Goal: Check status: Check status

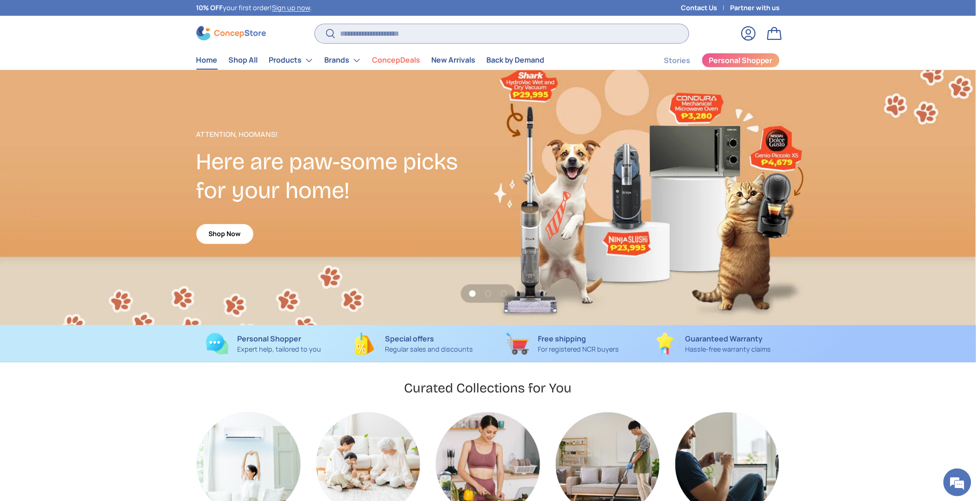
click at [376, 35] on input "Search" at bounding box center [502, 33] width 374 height 19
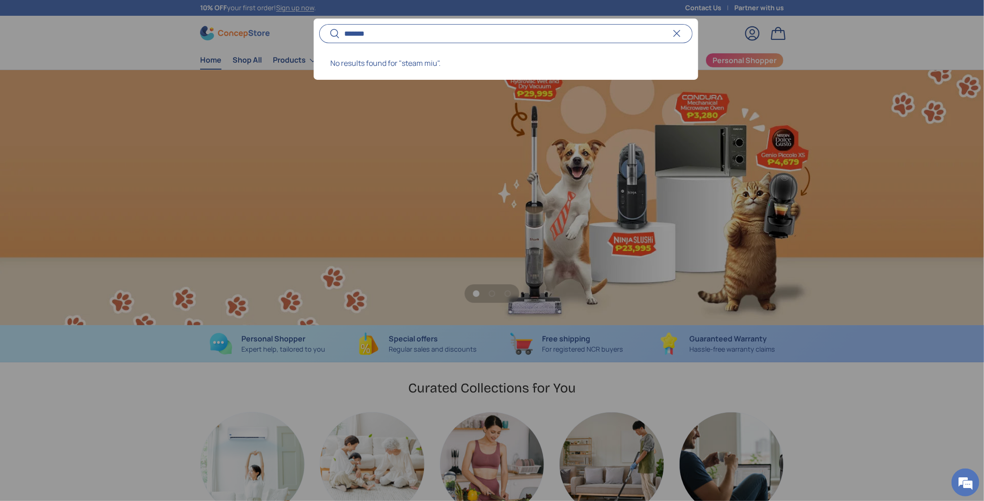
scroll to position [0, 984]
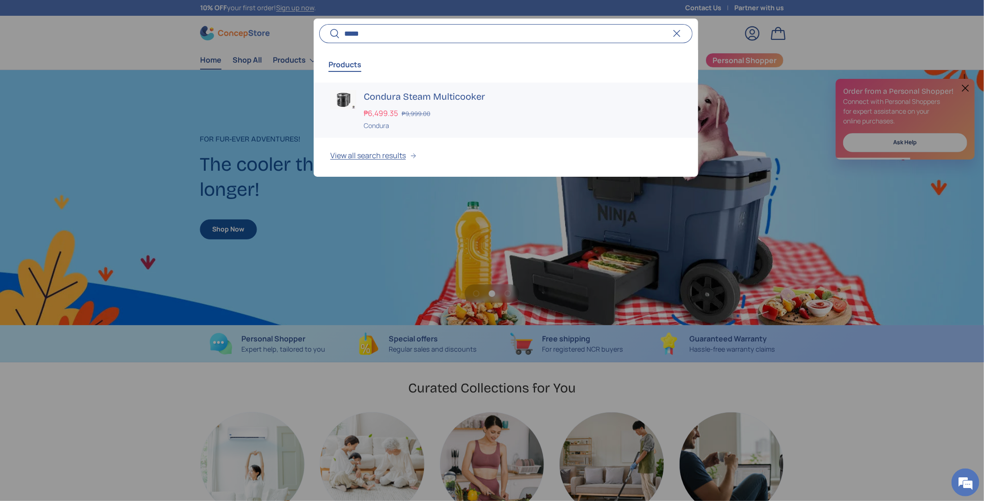
type input "*****"
click at [394, 96] on h3 "Condura Steam Multicooker" at bounding box center [523, 96] width 318 height 13
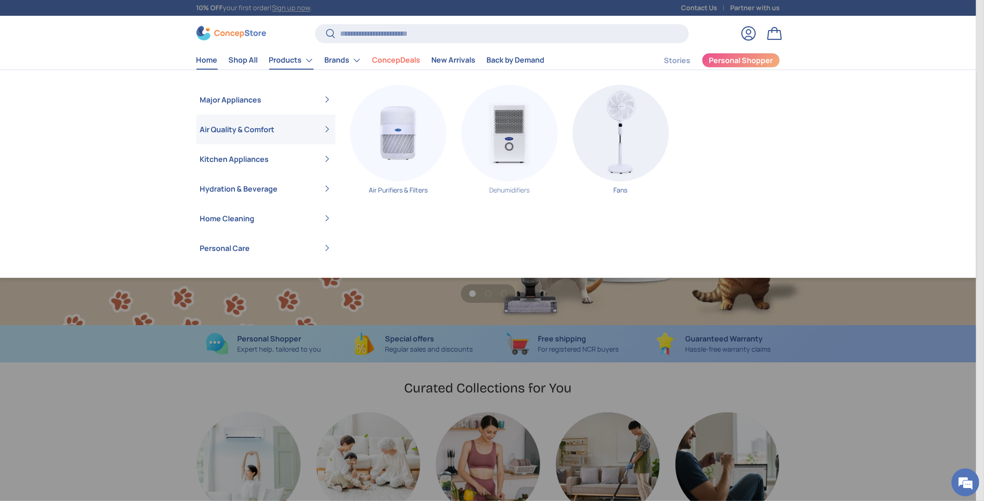
click at [516, 147] on img "Primary" at bounding box center [510, 133] width 96 height 96
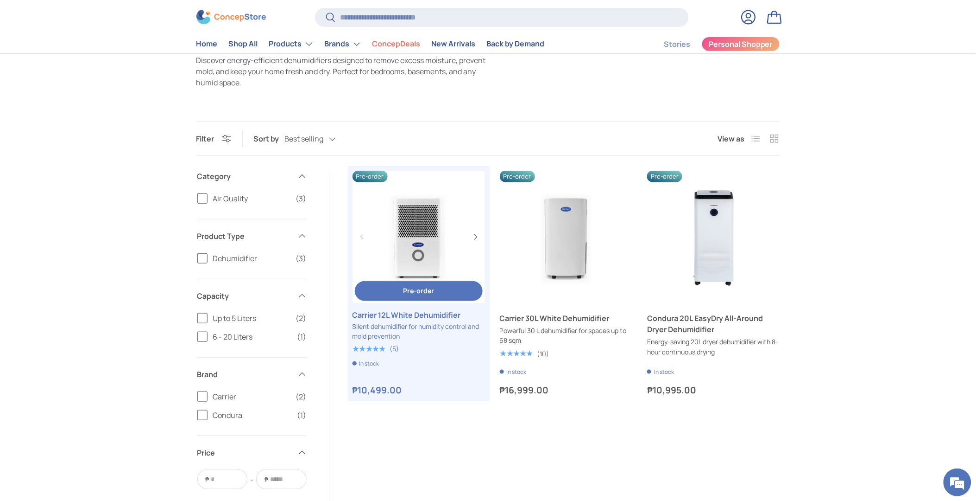
scroll to position [103, 0]
click at [428, 224] on link "Carrier 12L White Dehumidifier" at bounding box center [419, 236] width 133 height 133
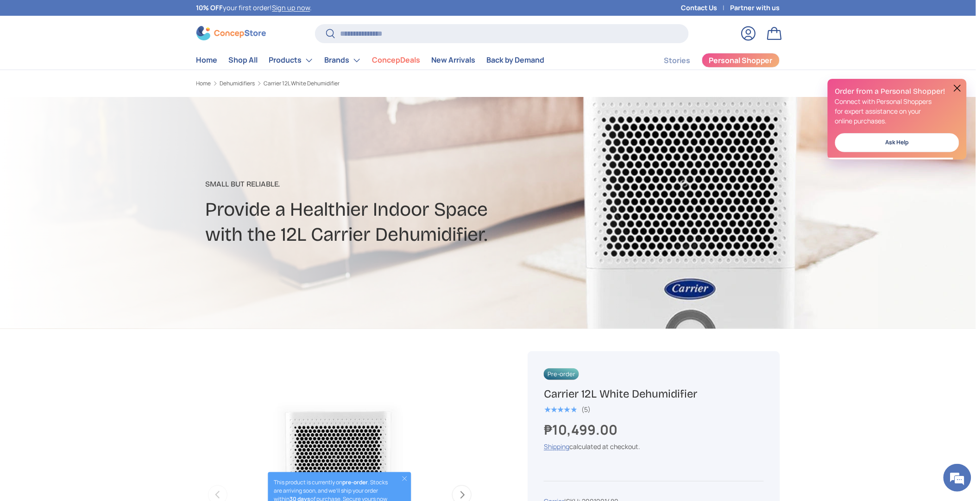
click at [750, 31] on link "Log in" at bounding box center [749, 33] width 20 height 20
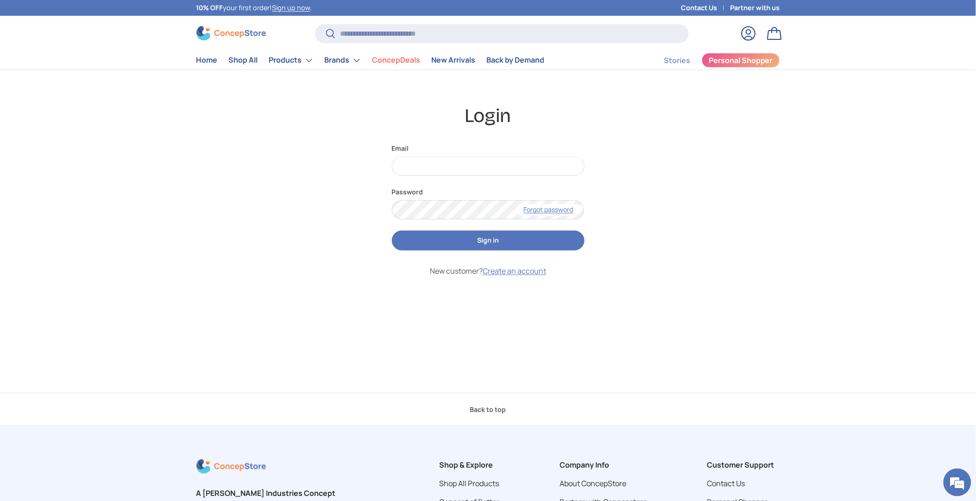
click at [774, 39] on link "Bag" at bounding box center [775, 33] width 20 height 20
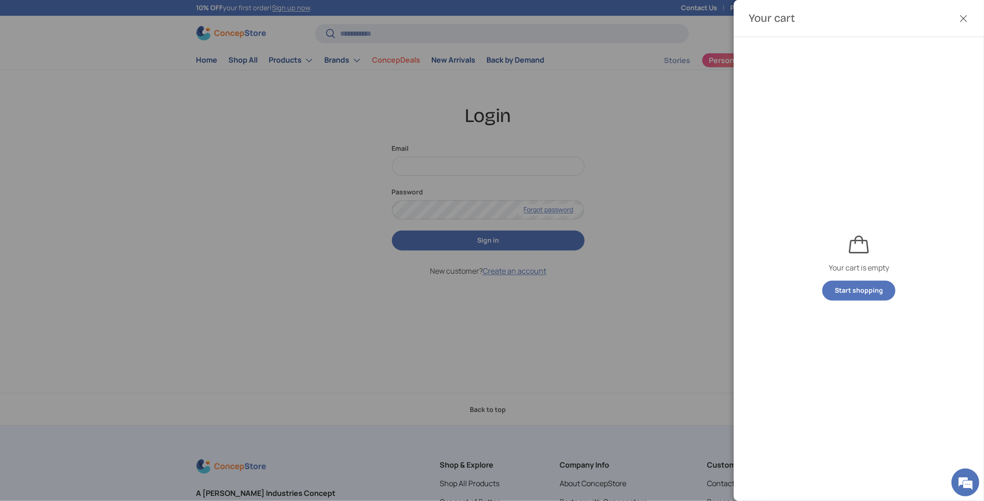
click at [964, 12] on button "Close" at bounding box center [964, 18] width 20 height 20
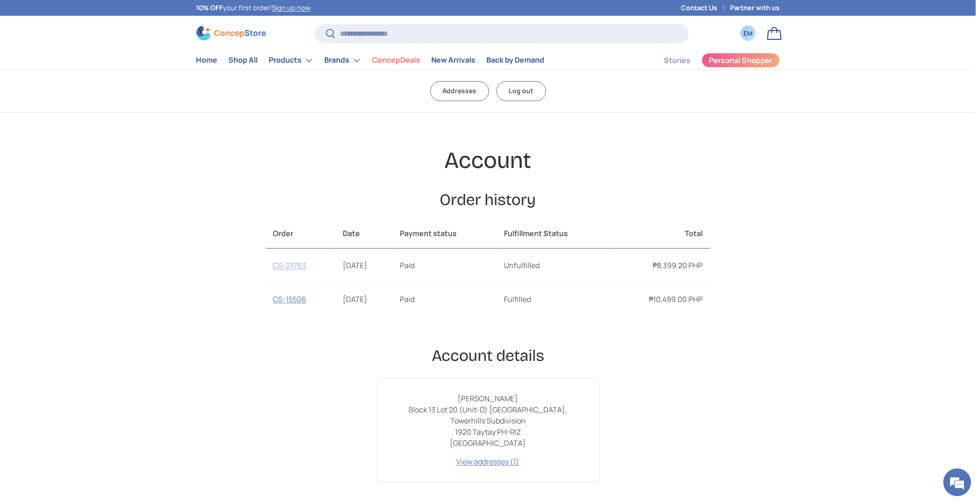
click at [297, 265] on link "CS-27763" at bounding box center [289, 265] width 33 height 10
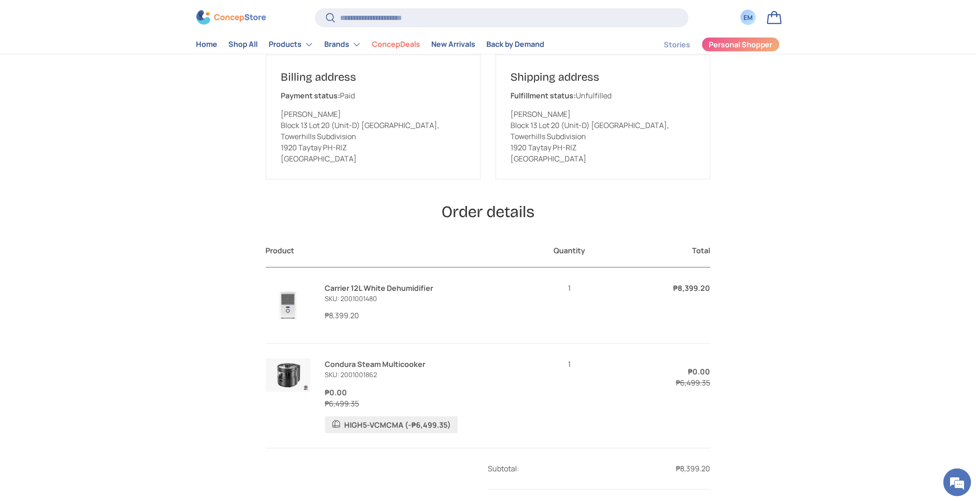
scroll to position [154, 0]
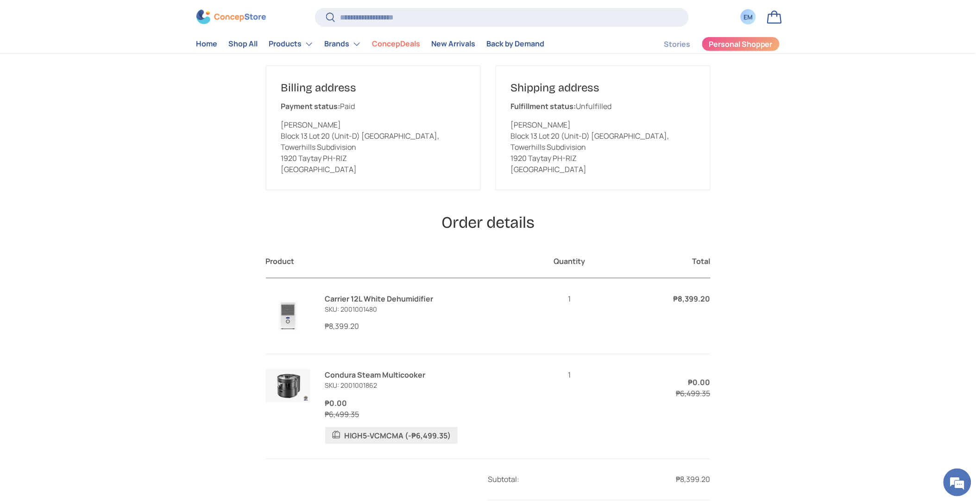
click at [394, 374] on link "Condura Steam Multicooker" at bounding box center [375, 374] width 101 height 10
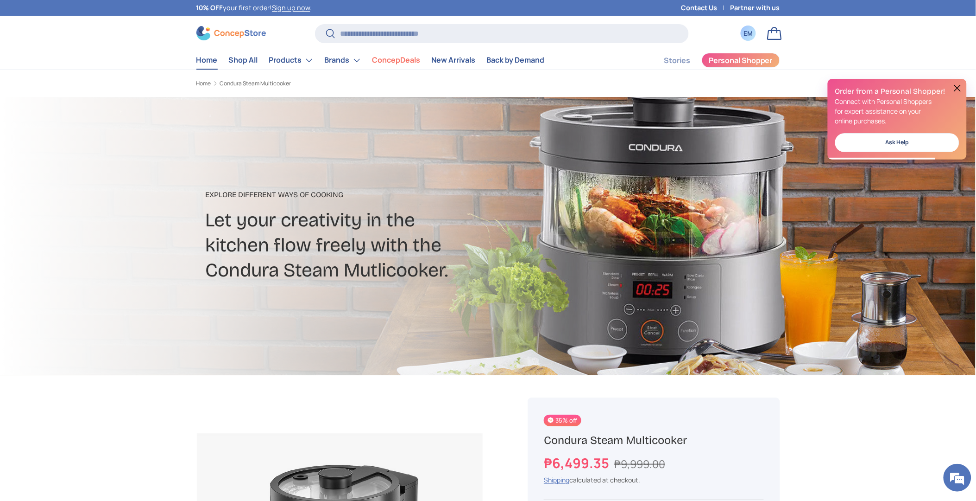
click at [200, 56] on link "Home" at bounding box center [207, 60] width 21 height 18
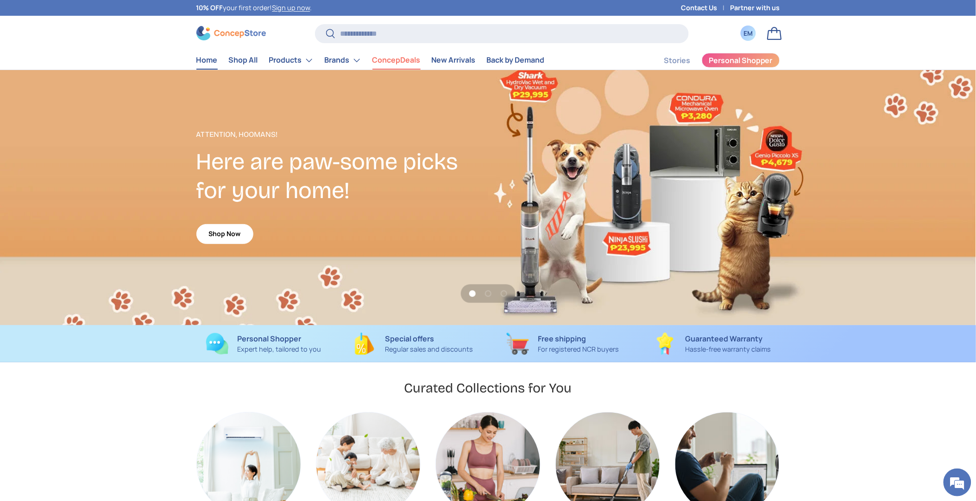
click at [388, 56] on link "ConcepDeals" at bounding box center [397, 60] width 48 height 18
